Goal: Task Accomplishment & Management: Use online tool/utility

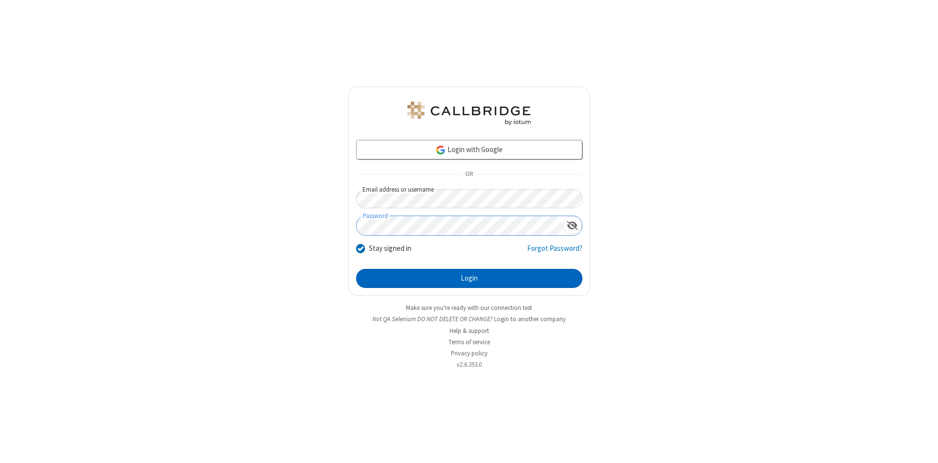
click at [469, 279] on button "Login" at bounding box center [469, 279] width 226 height 20
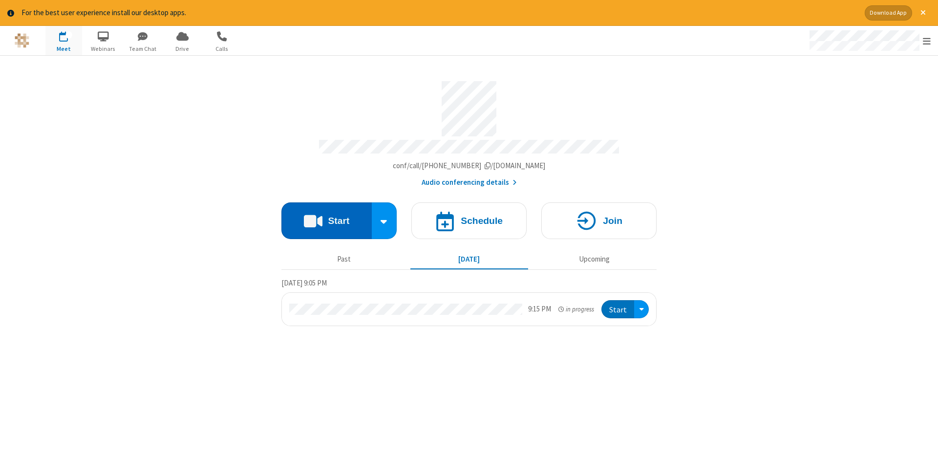
click at [326, 217] on button "Start" at bounding box center [326, 220] width 90 height 37
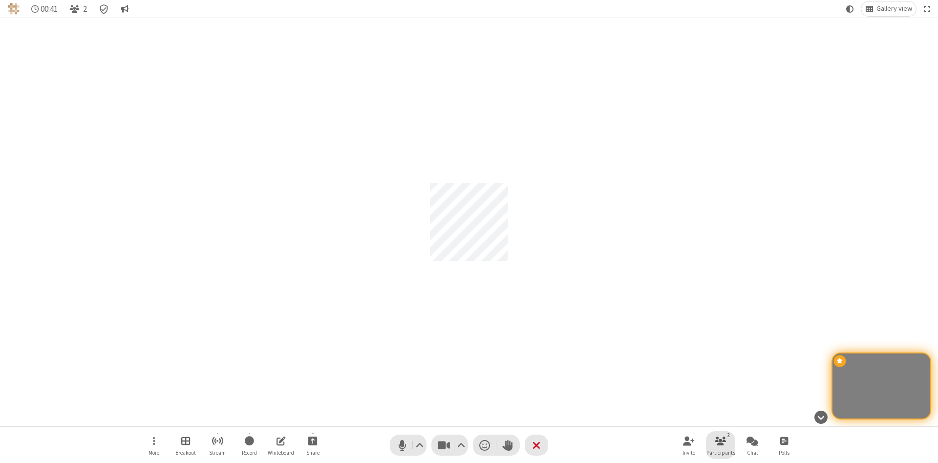
click at [721, 452] on span "Participants" at bounding box center [721, 453] width 29 height 6
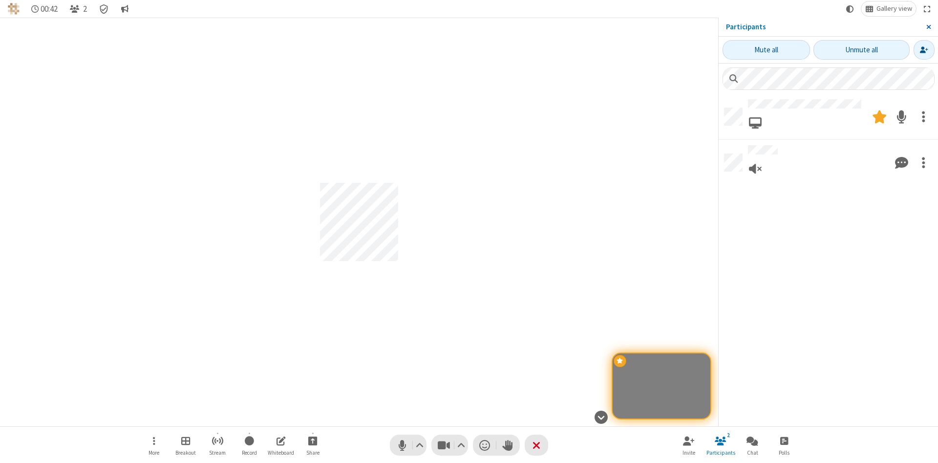
click at [929, 27] on span "Close sidebar" at bounding box center [929, 27] width 5 height 8
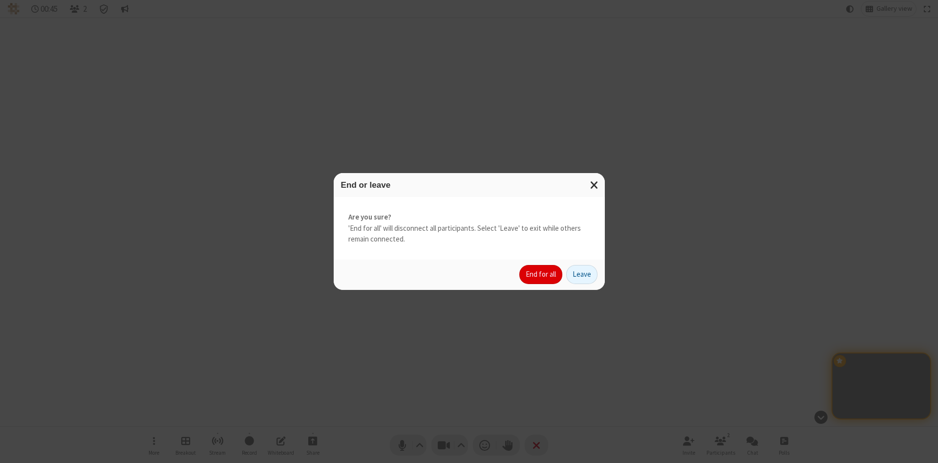
click at [541, 274] on button "End for all" at bounding box center [540, 275] width 43 height 20
